Goal: Transaction & Acquisition: Purchase product/service

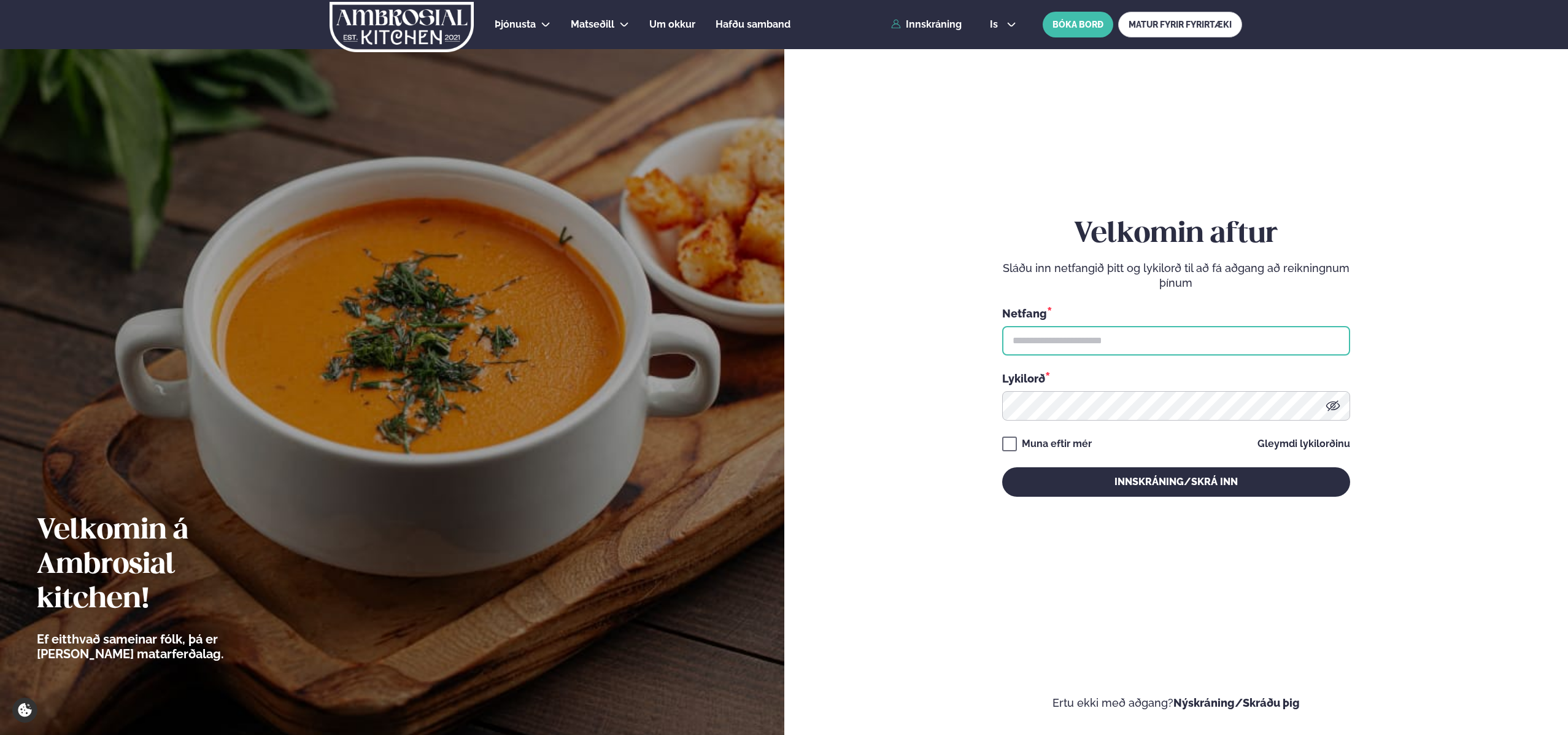
click at [1053, 339] on input "text" at bounding box center [1176, 340] width 348 height 29
type input "**********"
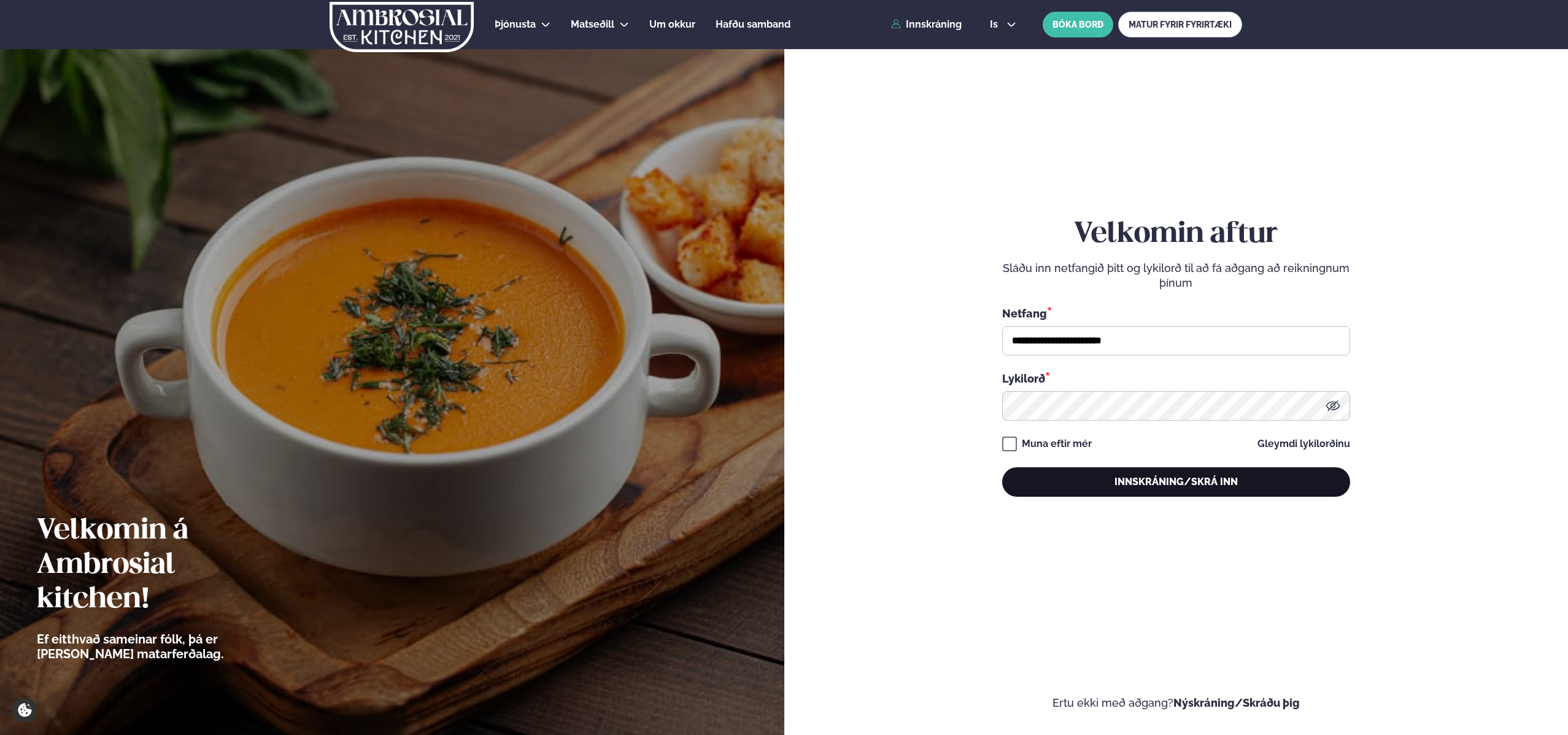
click at [1169, 486] on button "Innskráning/Skrá inn" at bounding box center [1176, 482] width 348 height 29
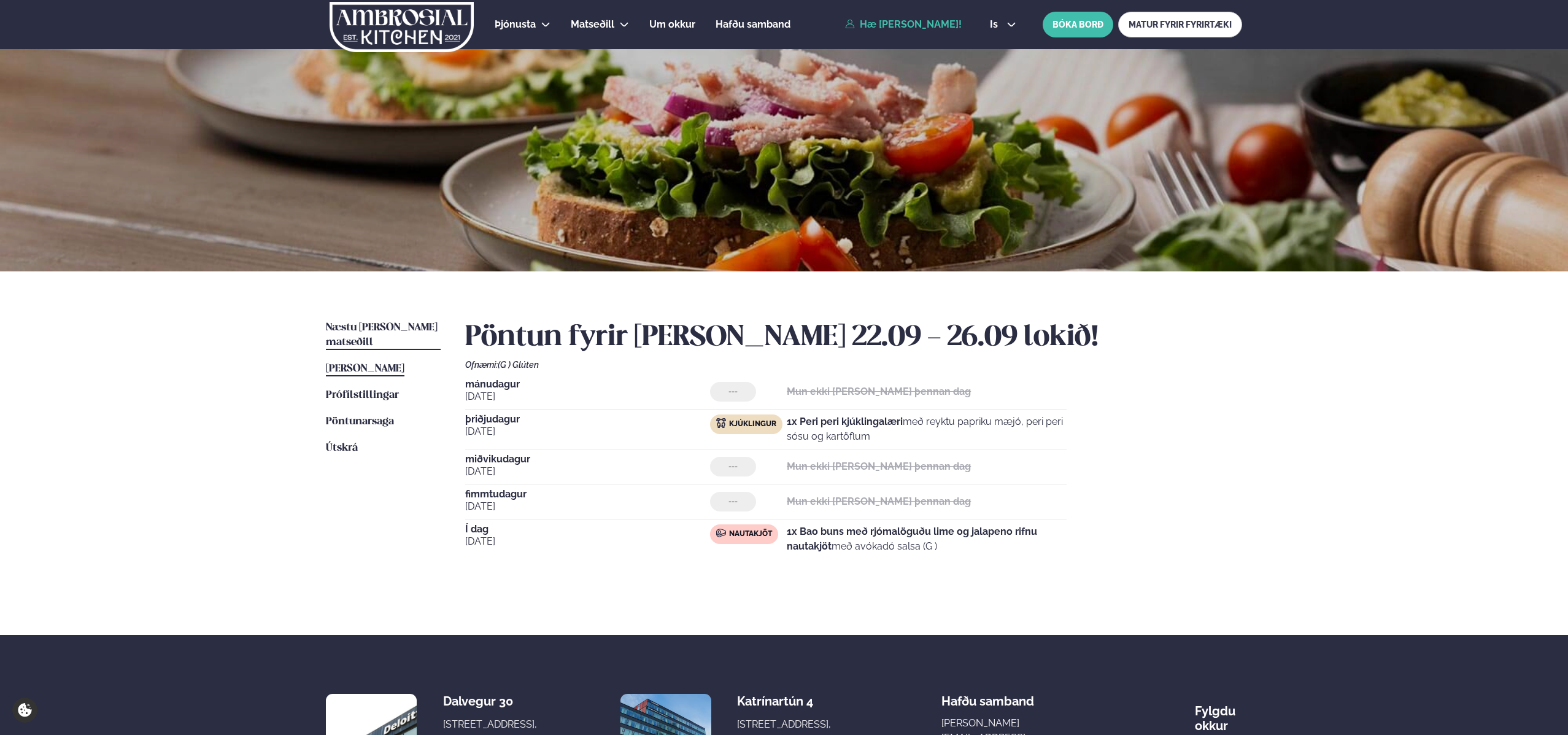
click at [359, 331] on span "Næstu [PERSON_NAME] matseðill" at bounding box center [381, 335] width 112 height 25
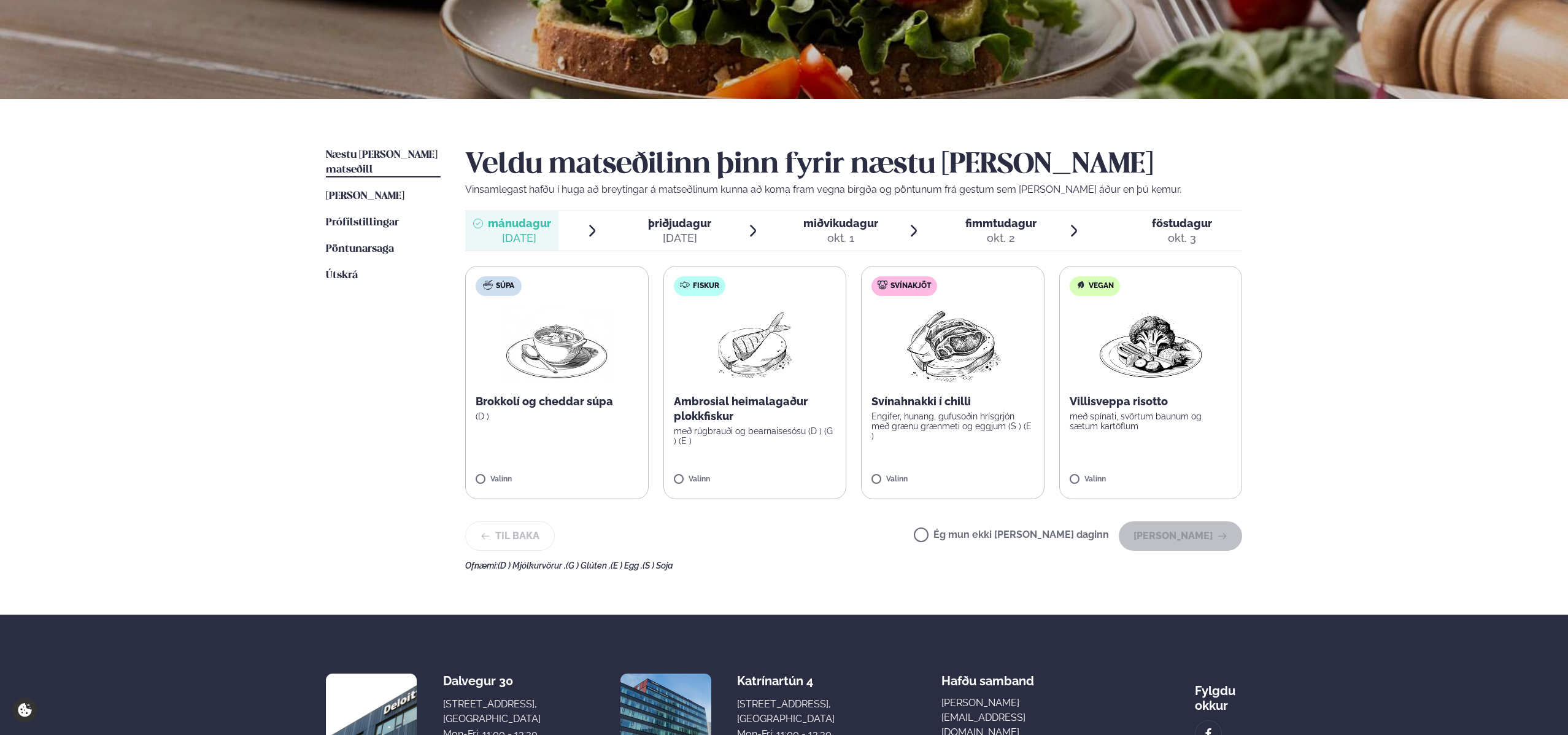
scroll to position [174, 0]
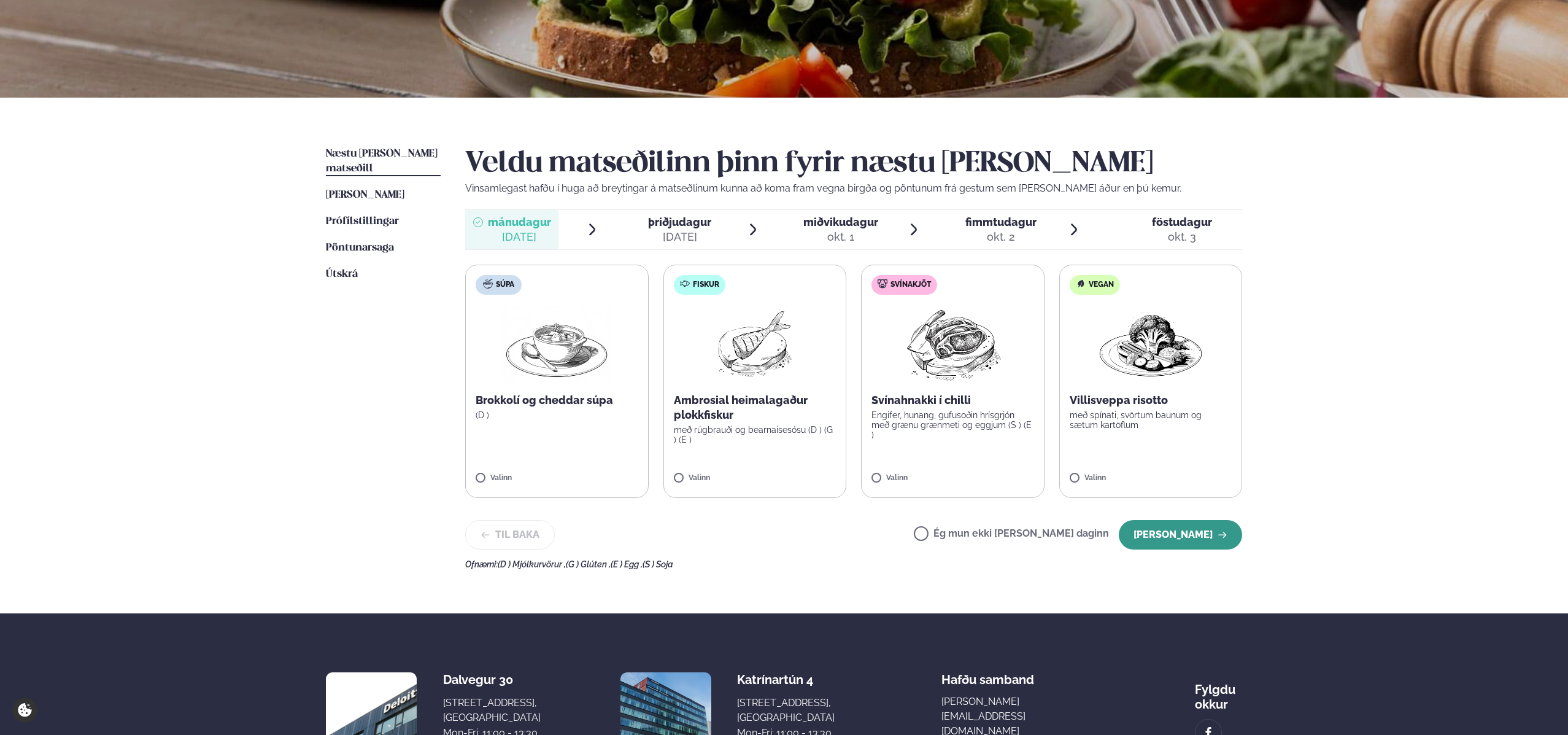
click at [1166, 531] on button "[PERSON_NAME]" at bounding box center [1180, 535] width 123 height 29
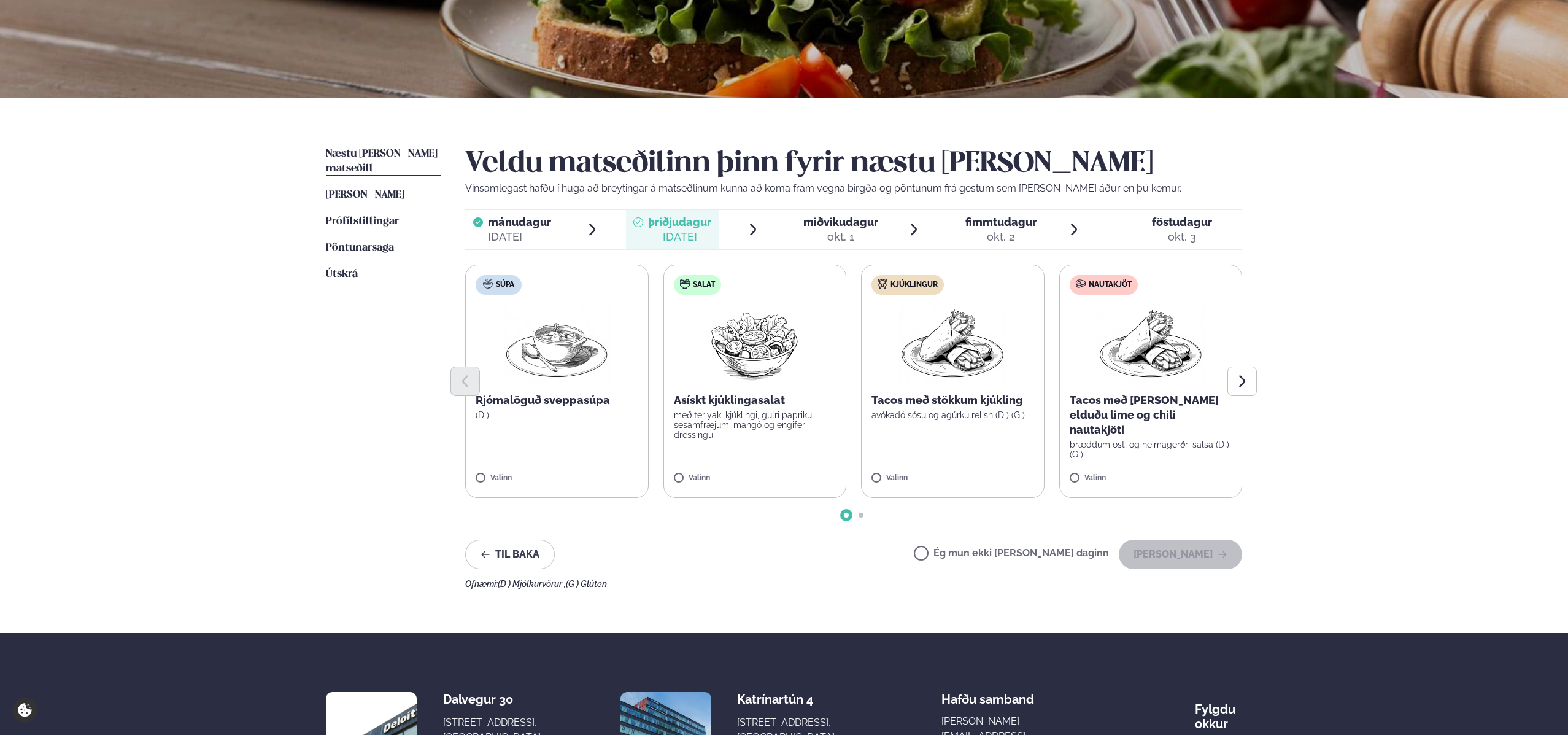
click at [919, 402] on p "Tacos með stökkum kjúkling" at bounding box center [952, 399] width 162 height 15
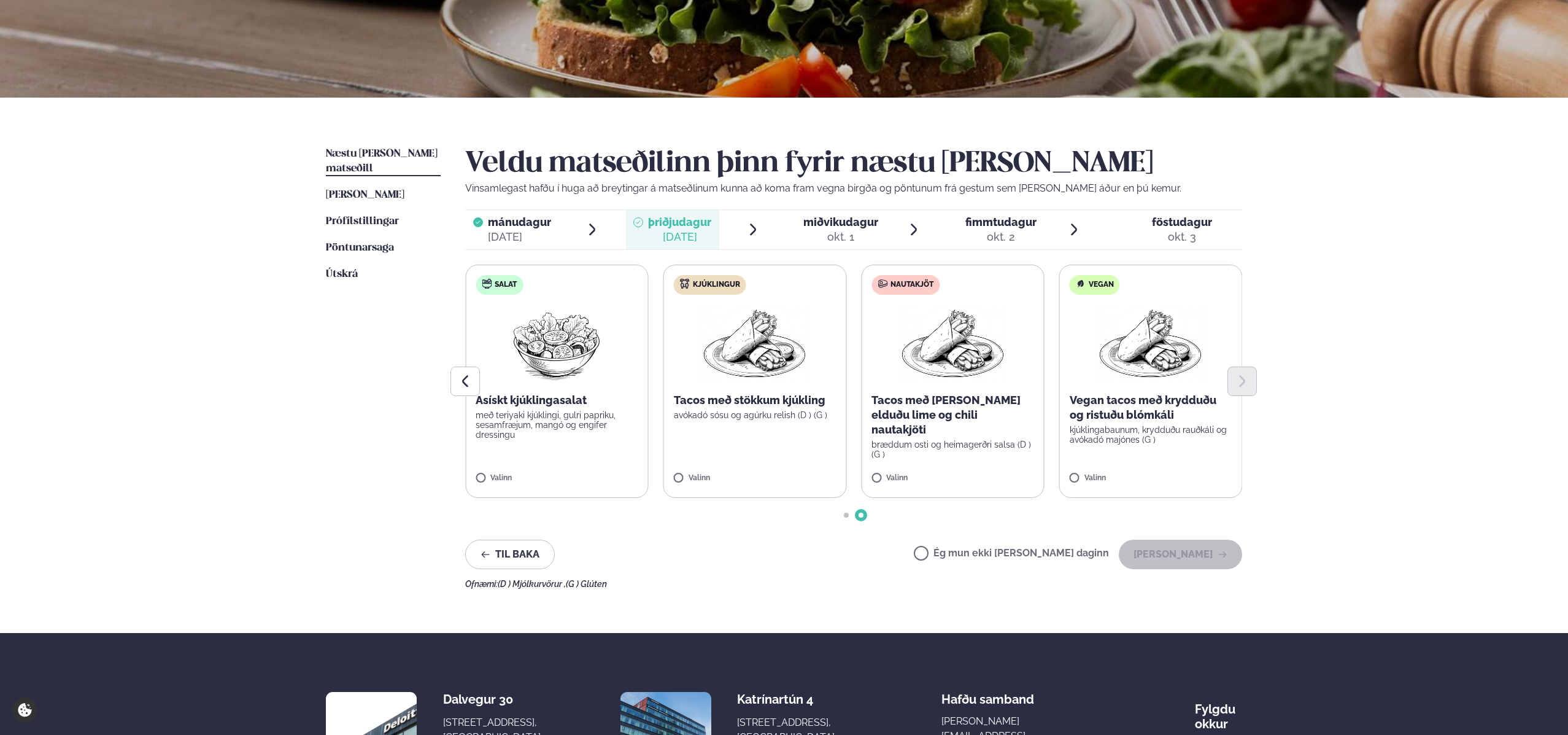
click at [761, 429] on label "Kjúklingur Tacos með stökkum kjúkling avókadó sósu og agúrku relish (D ) (G ) V…" at bounding box center [755, 381] width 183 height 233
click at [1196, 563] on button "[PERSON_NAME]" at bounding box center [1180, 554] width 123 height 29
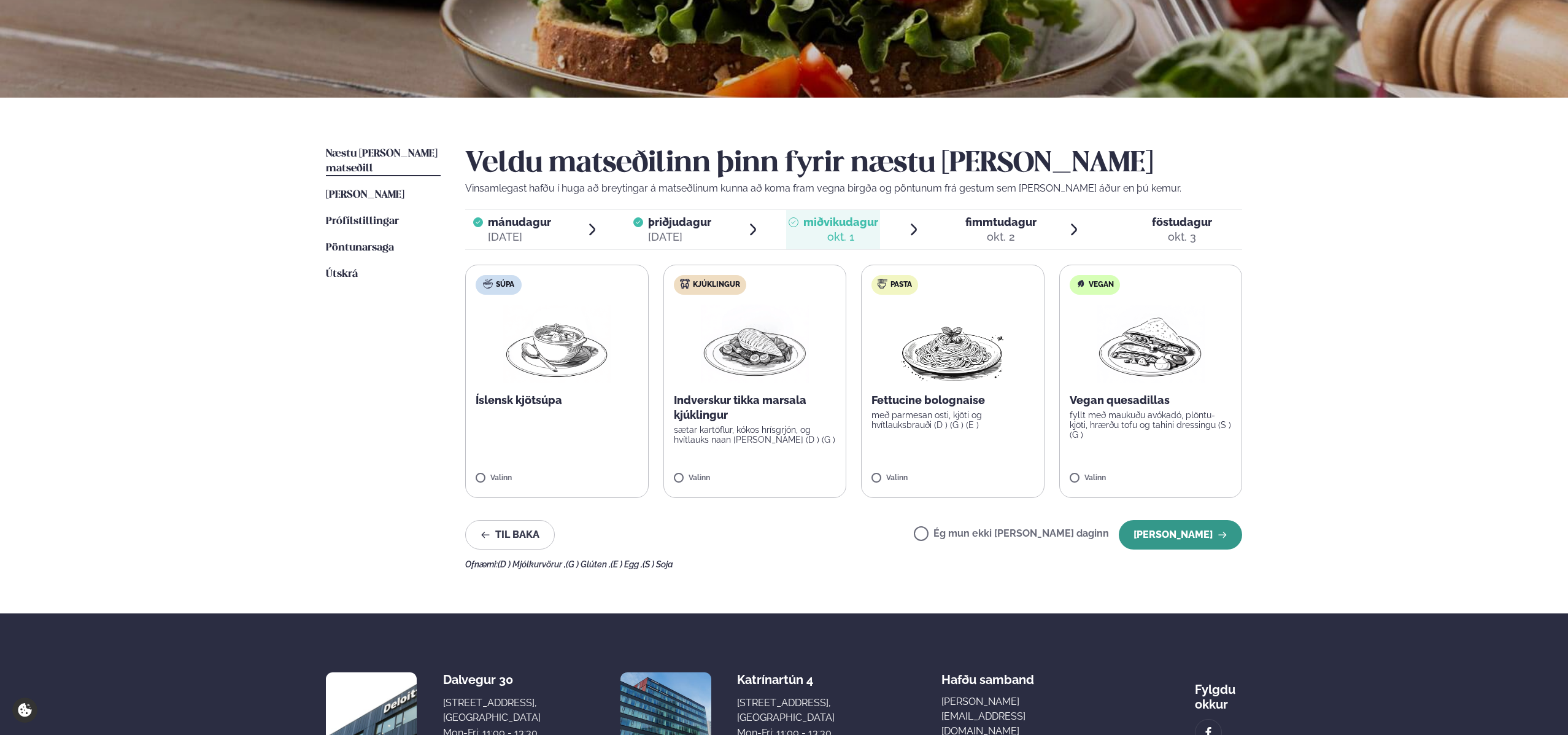
click at [1182, 538] on button "[PERSON_NAME]" at bounding box center [1180, 535] width 123 height 29
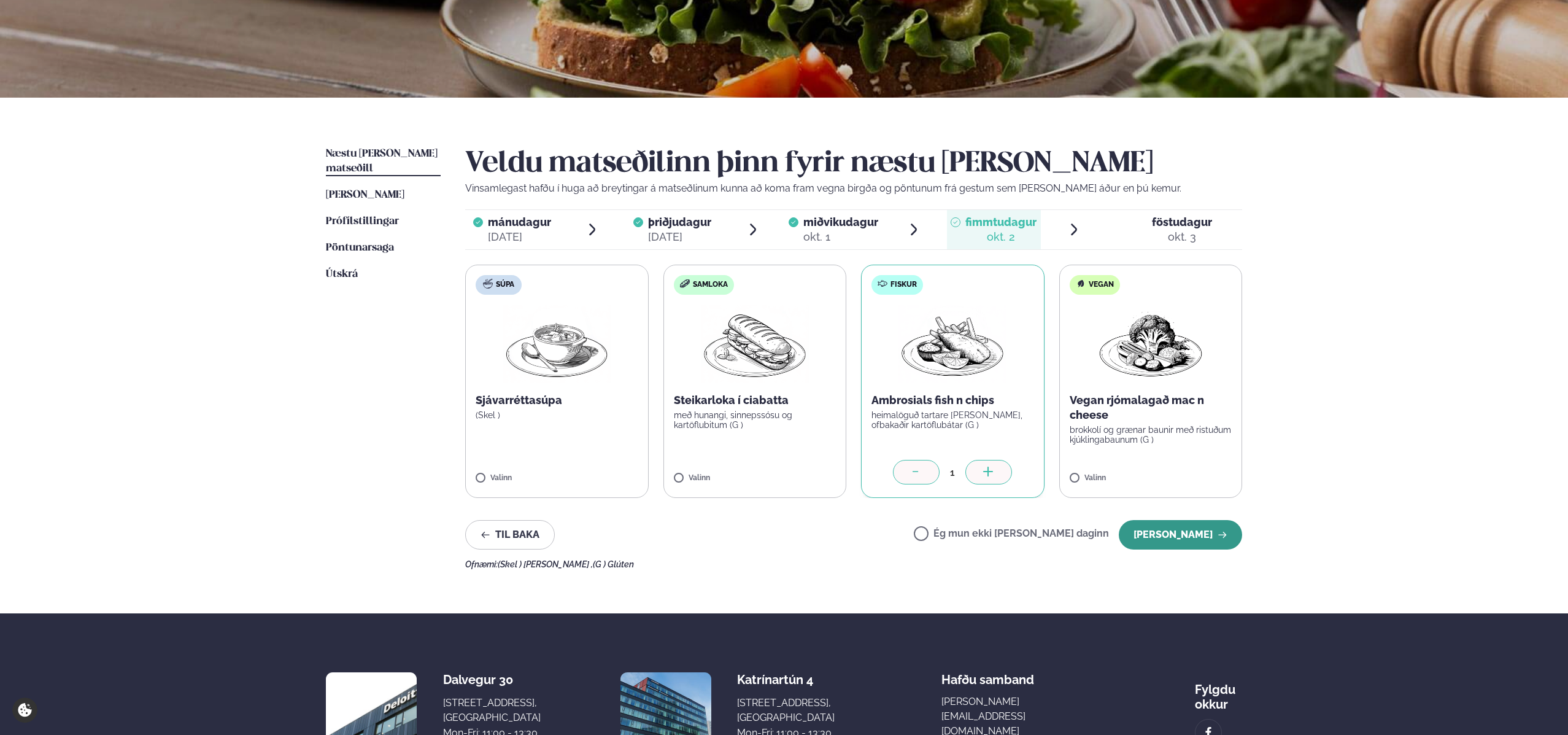
click at [1196, 526] on button "[PERSON_NAME]" at bounding box center [1180, 535] width 123 height 29
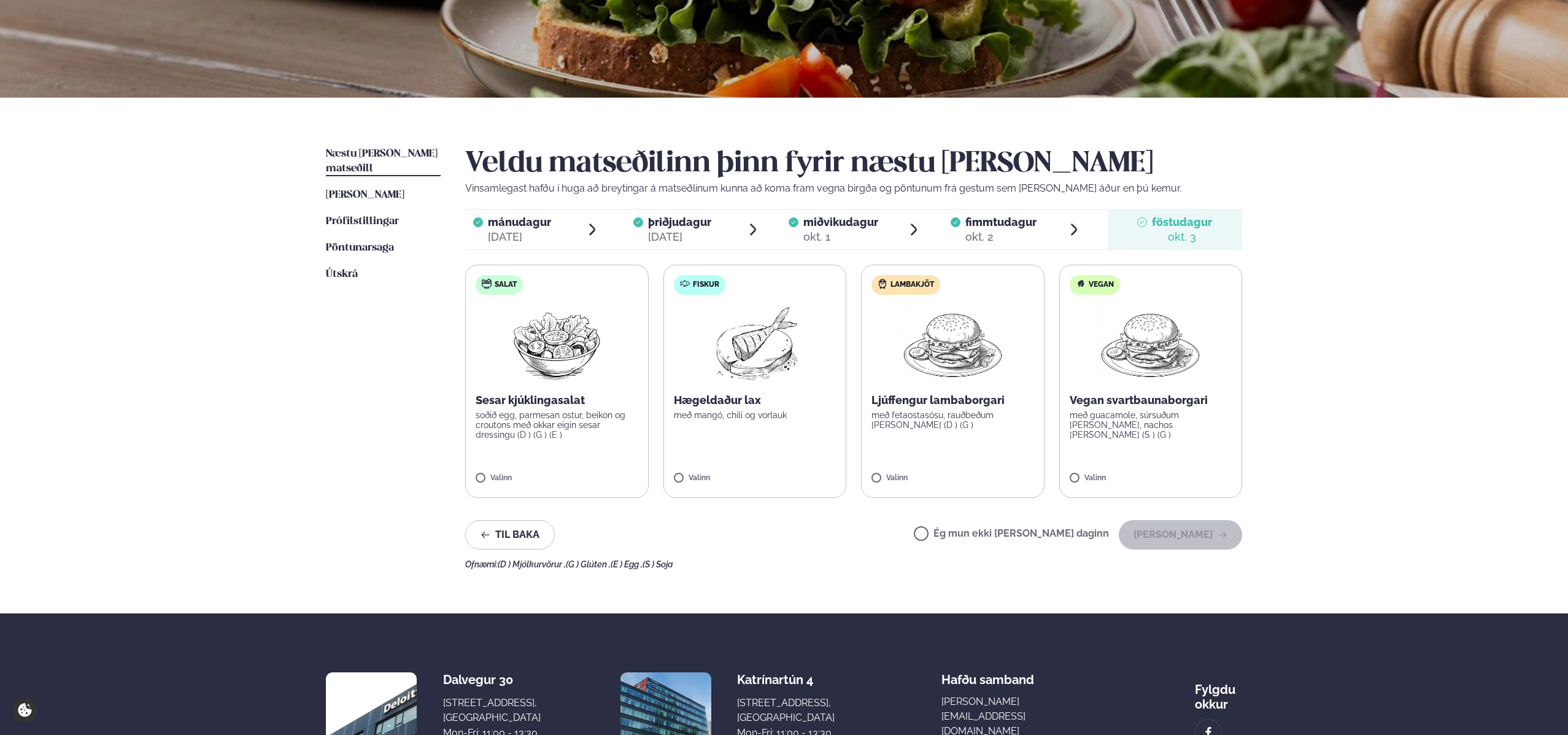
click at [968, 535] on label "Ég mun ekki [PERSON_NAME] daginn" at bounding box center [1012, 535] width 195 height 13
click at [1179, 535] on button "[PERSON_NAME]" at bounding box center [1180, 535] width 123 height 29
